Goal: Navigation & Orientation: Understand site structure

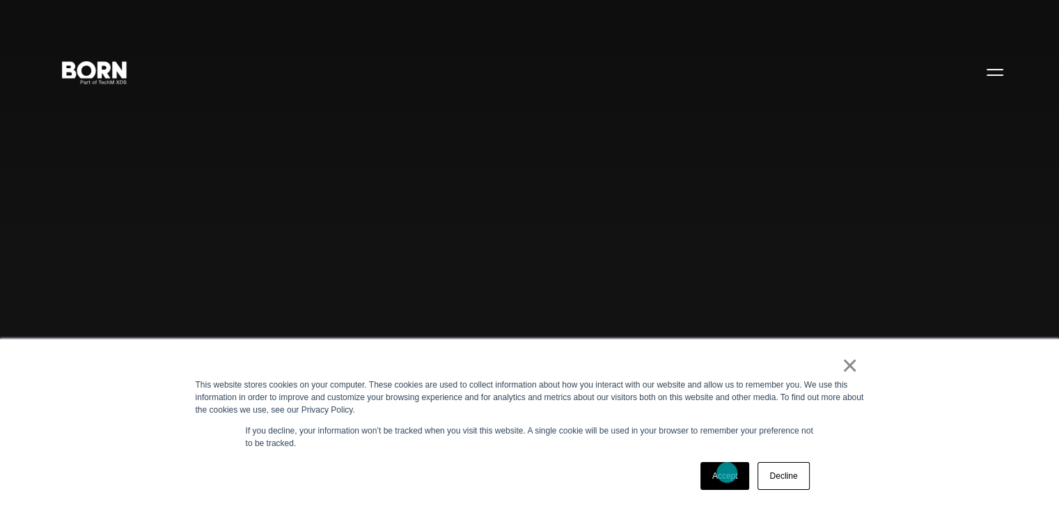
click at [727, 473] on link "Accept" at bounding box center [724, 476] width 49 height 28
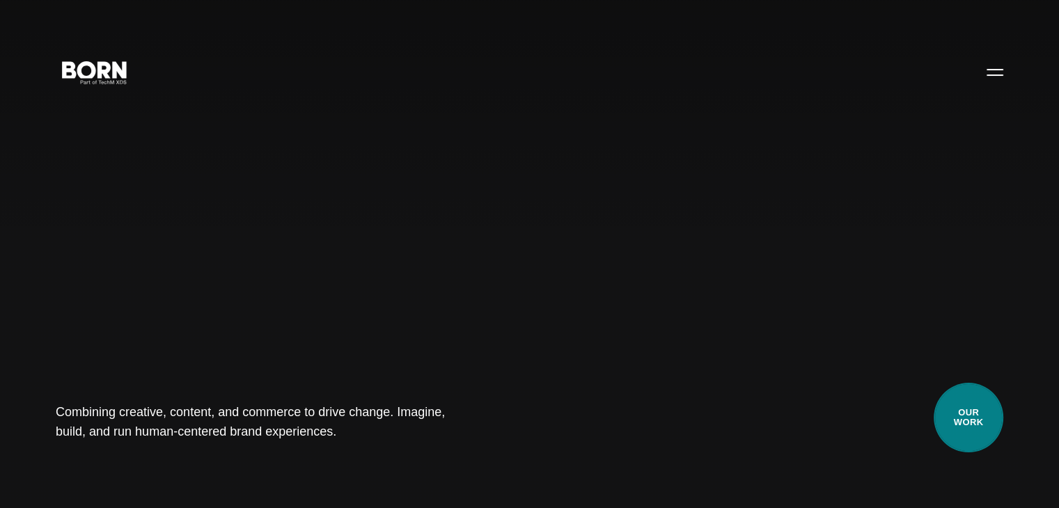
click at [985, 427] on link "Our Work" at bounding box center [968, 418] width 70 height 70
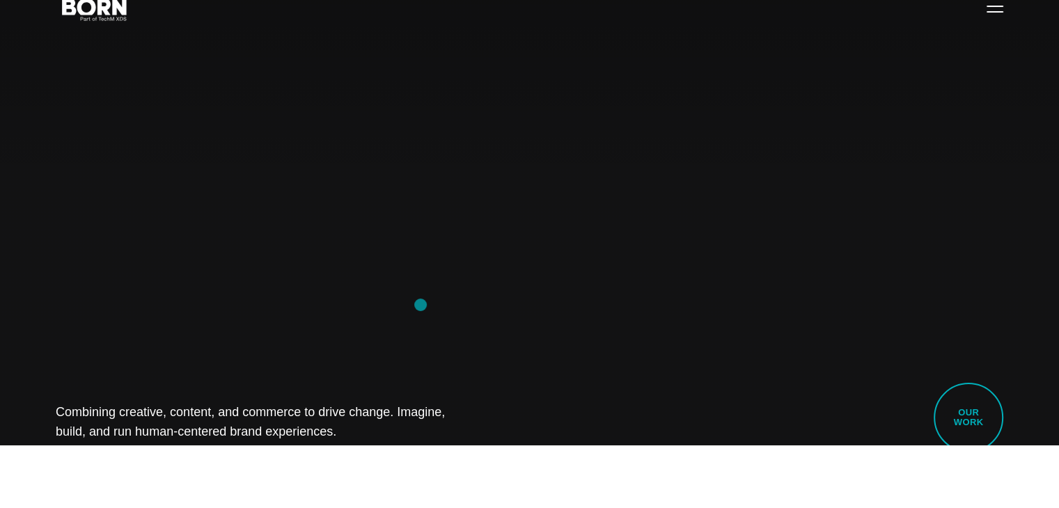
scroll to position [277, 0]
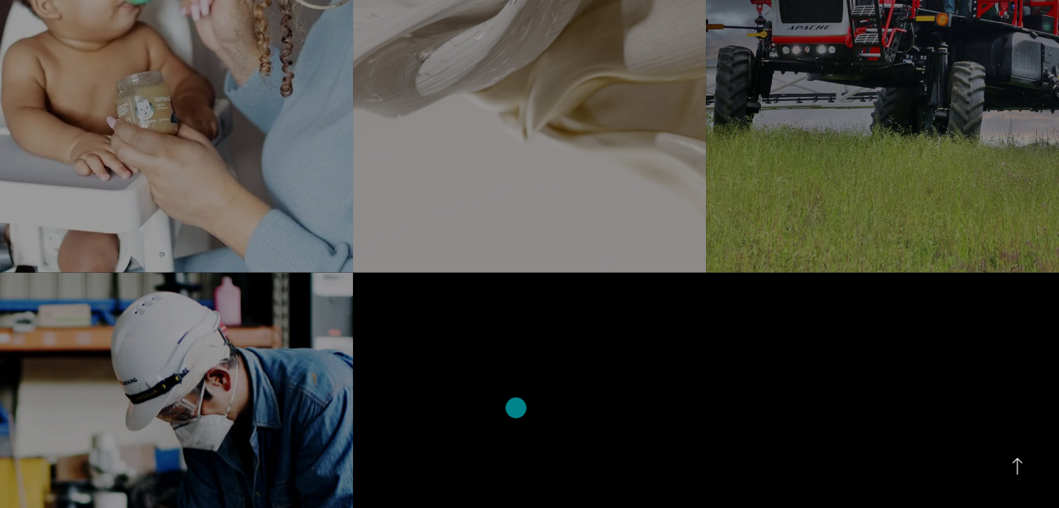
scroll to position [3619, 0]
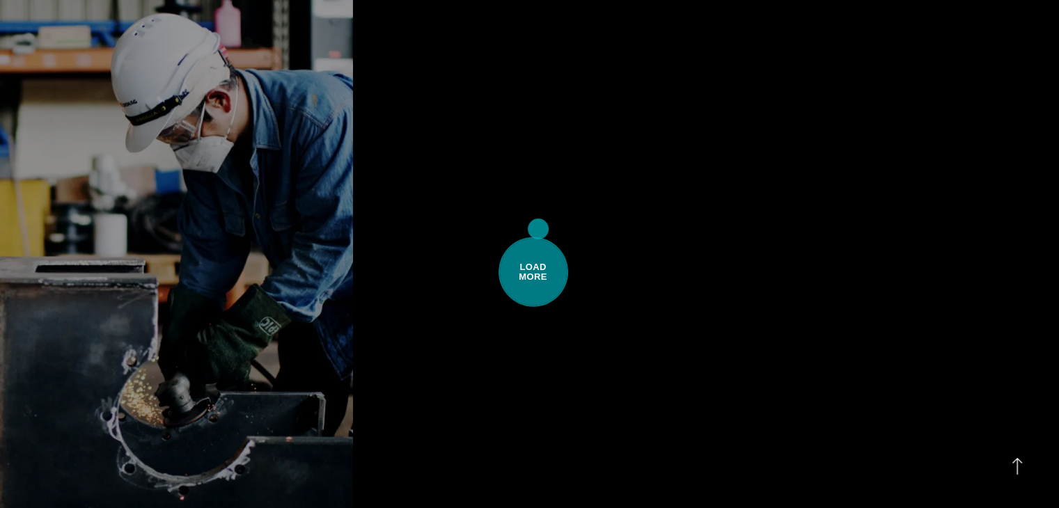
click at [538, 237] on span "Load More" at bounding box center [533, 272] width 70 height 70
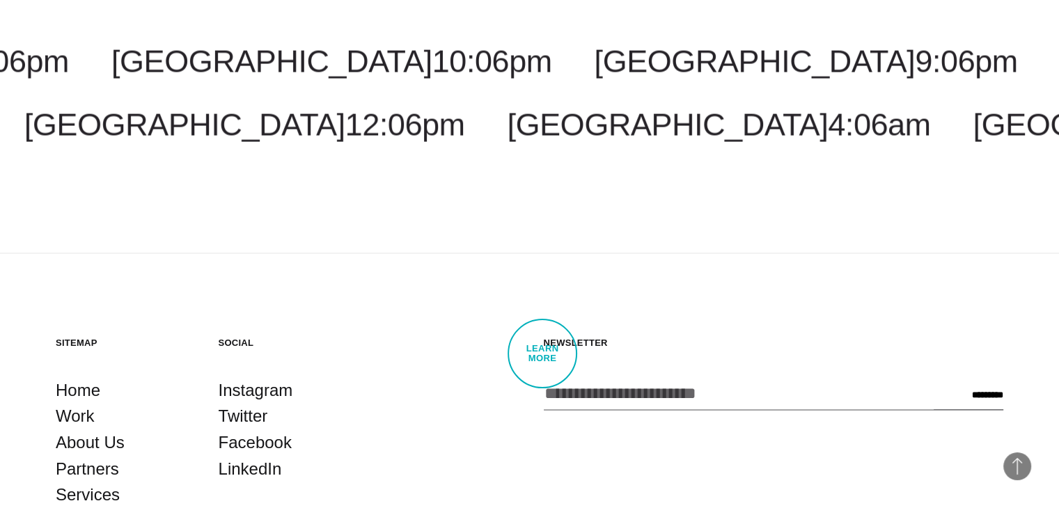
scroll to position [7266, 0]
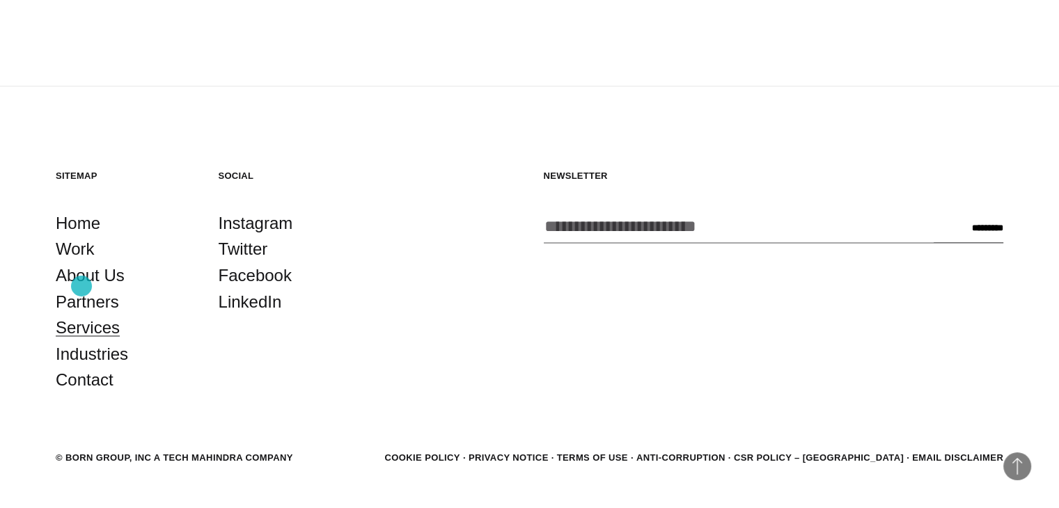
click at [81, 315] on link "Services" at bounding box center [88, 328] width 64 height 26
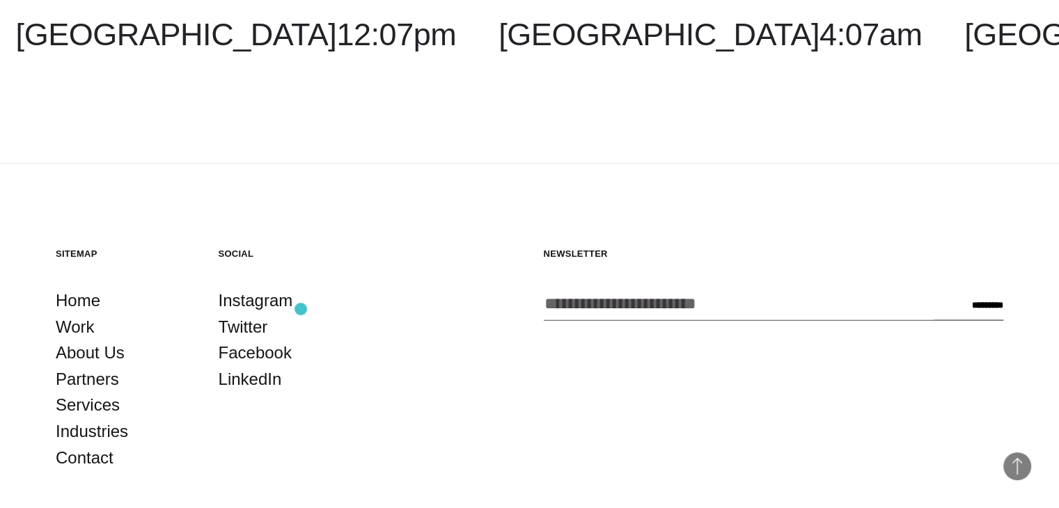
scroll to position [2922, 0]
